Goal: Information Seeking & Learning: Learn about a topic

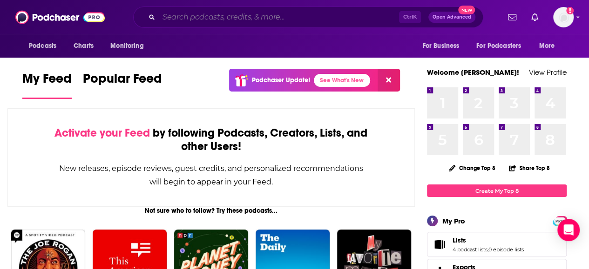
click at [275, 15] on input "Search podcasts, credits, & more..." at bounding box center [279, 17] width 240 height 15
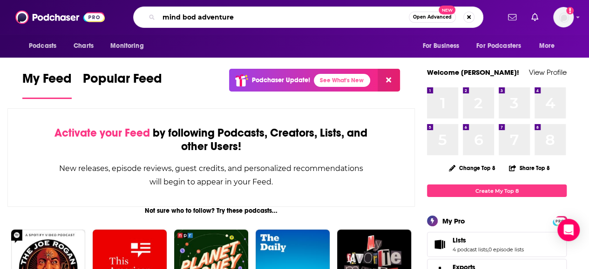
type input "mind bod adventure"
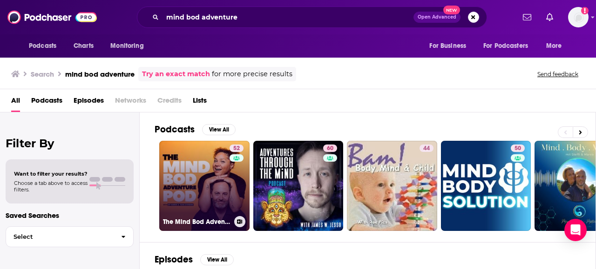
click at [203, 185] on link "52 The Mind Bod Adventure Pod" at bounding box center [204, 186] width 90 height 90
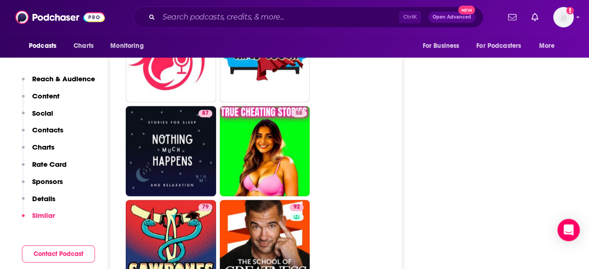
scroll to position [4188, 0]
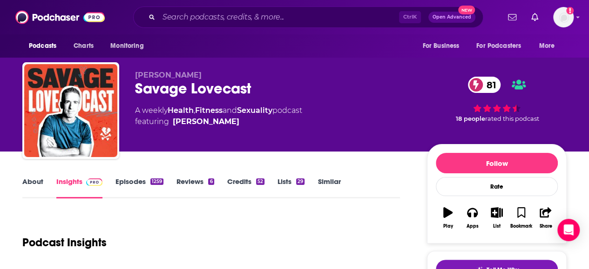
click at [126, 180] on link "Episodes 1259" at bounding box center [139, 187] width 48 height 21
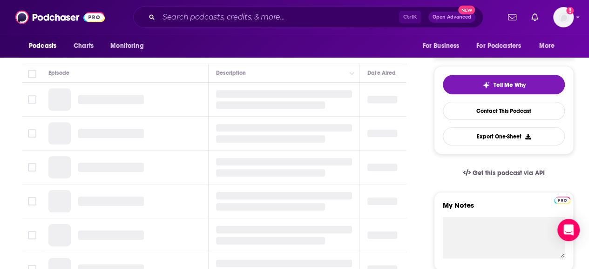
scroll to position [186, 0]
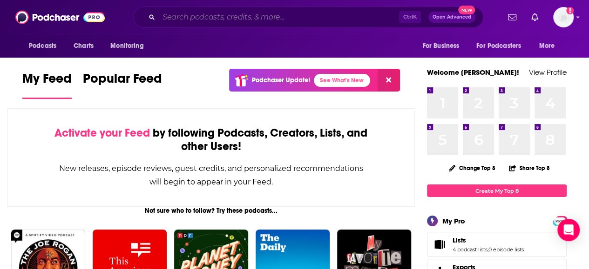
click at [222, 19] on input "Search podcasts, credits, & more..." at bounding box center [279, 17] width 240 height 15
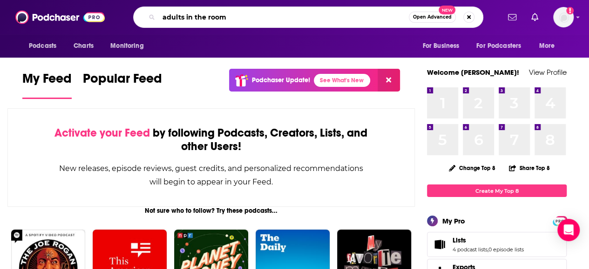
type input "adults in the room"
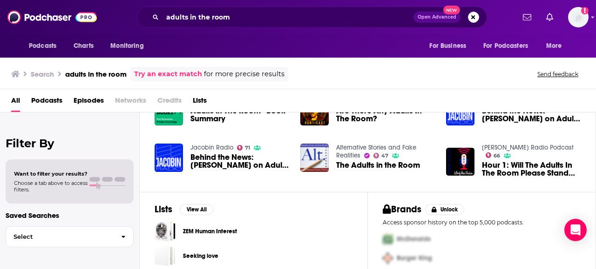
scroll to position [251, 0]
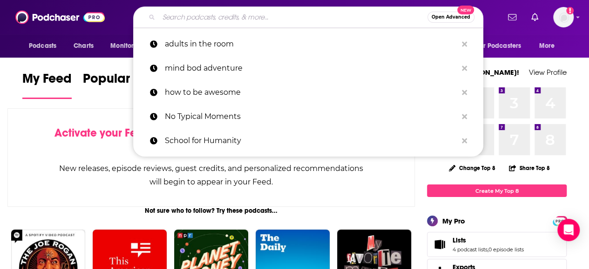
click at [317, 18] on input "Search podcasts, credits, & more..." at bounding box center [293, 17] width 269 height 15
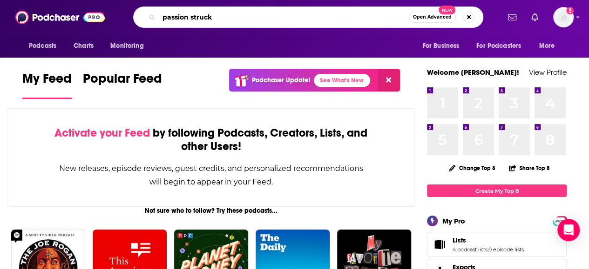
type input "passion struck"
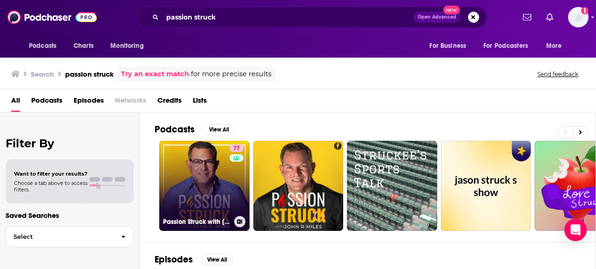
click at [211, 192] on link "77 Passion Struck with John R. Miles" at bounding box center [204, 186] width 90 height 90
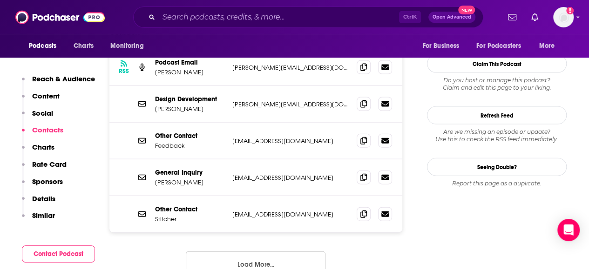
scroll to position [838, 0]
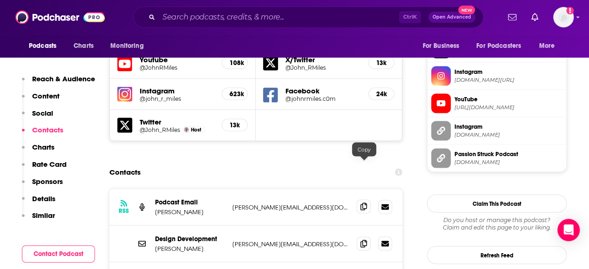
click at [360, 200] on span at bounding box center [363, 207] width 14 height 14
click at [217, 17] on input "Search podcasts, credits, & more..." at bounding box center [279, 17] width 240 height 15
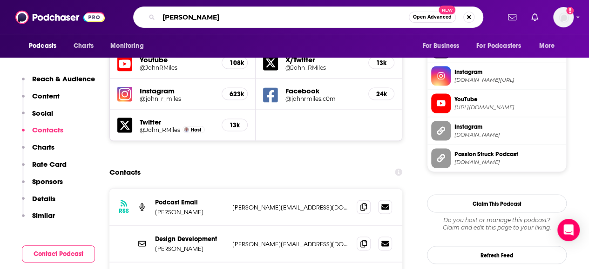
type input "scott britton"
